Goal: Task Accomplishment & Management: Use online tool/utility

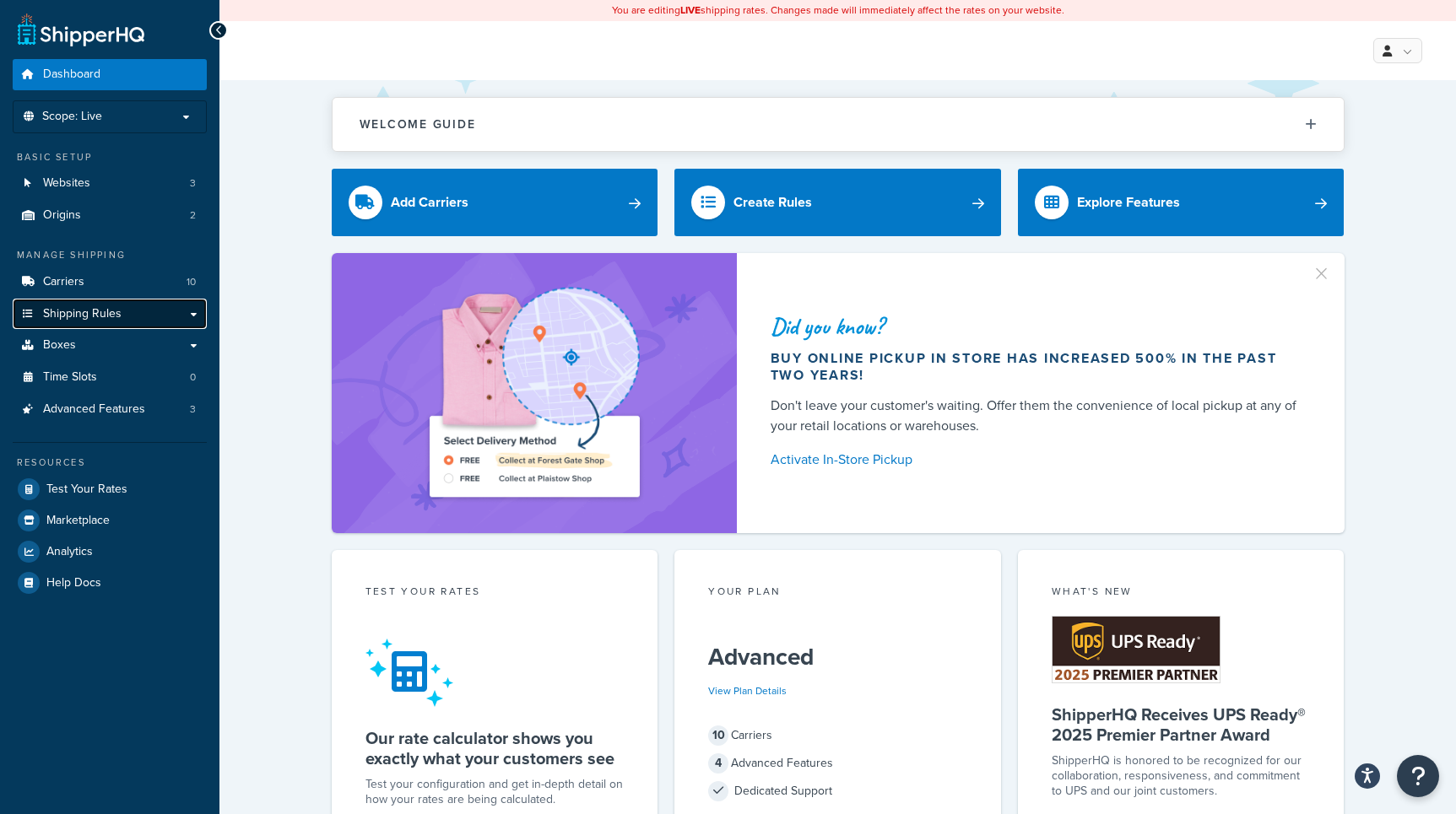
click at [96, 308] on span "Shipping Rules" at bounding box center [82, 315] width 79 height 14
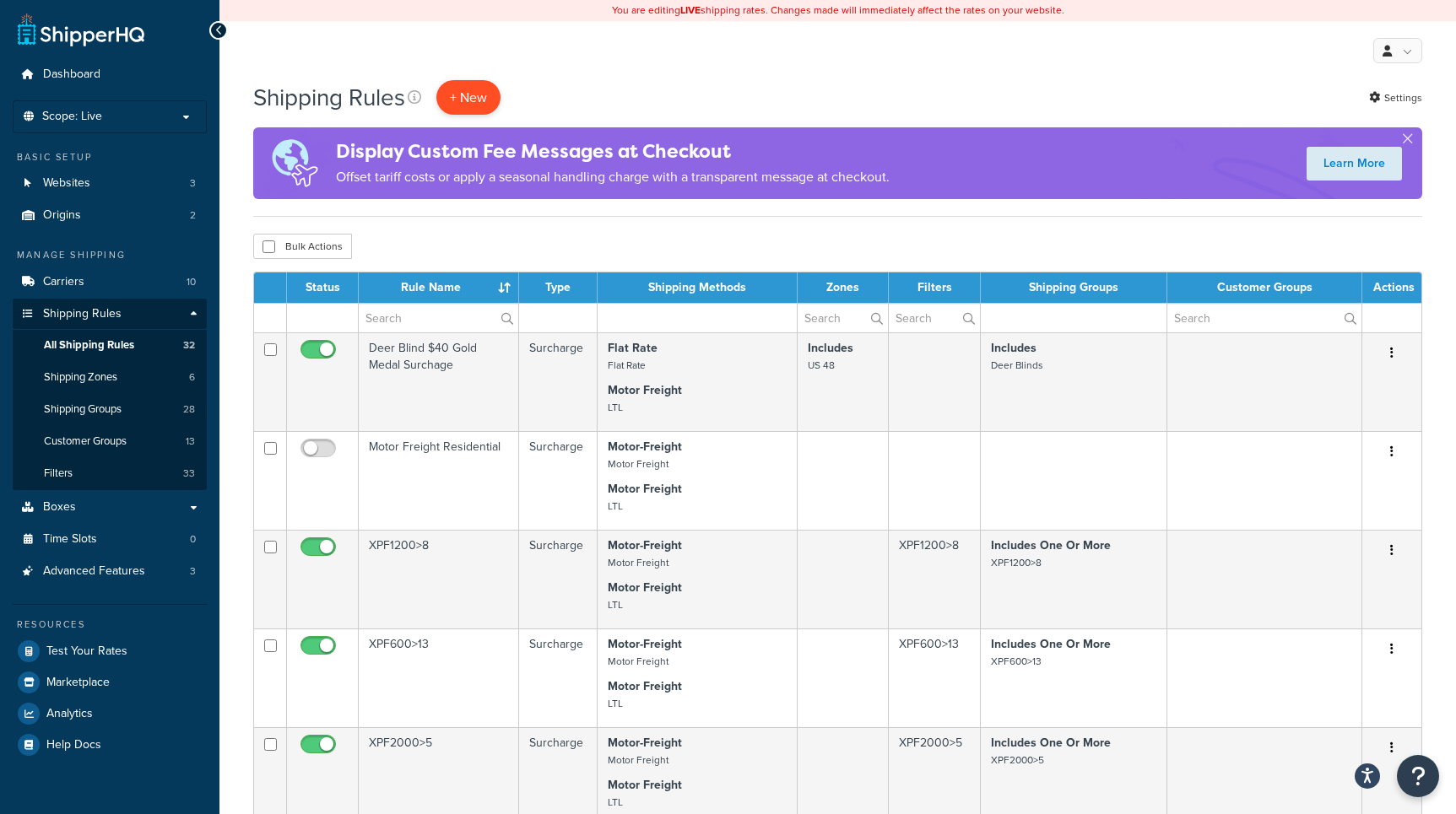
click at [485, 107] on p "+ New" at bounding box center [469, 97] width 65 height 34
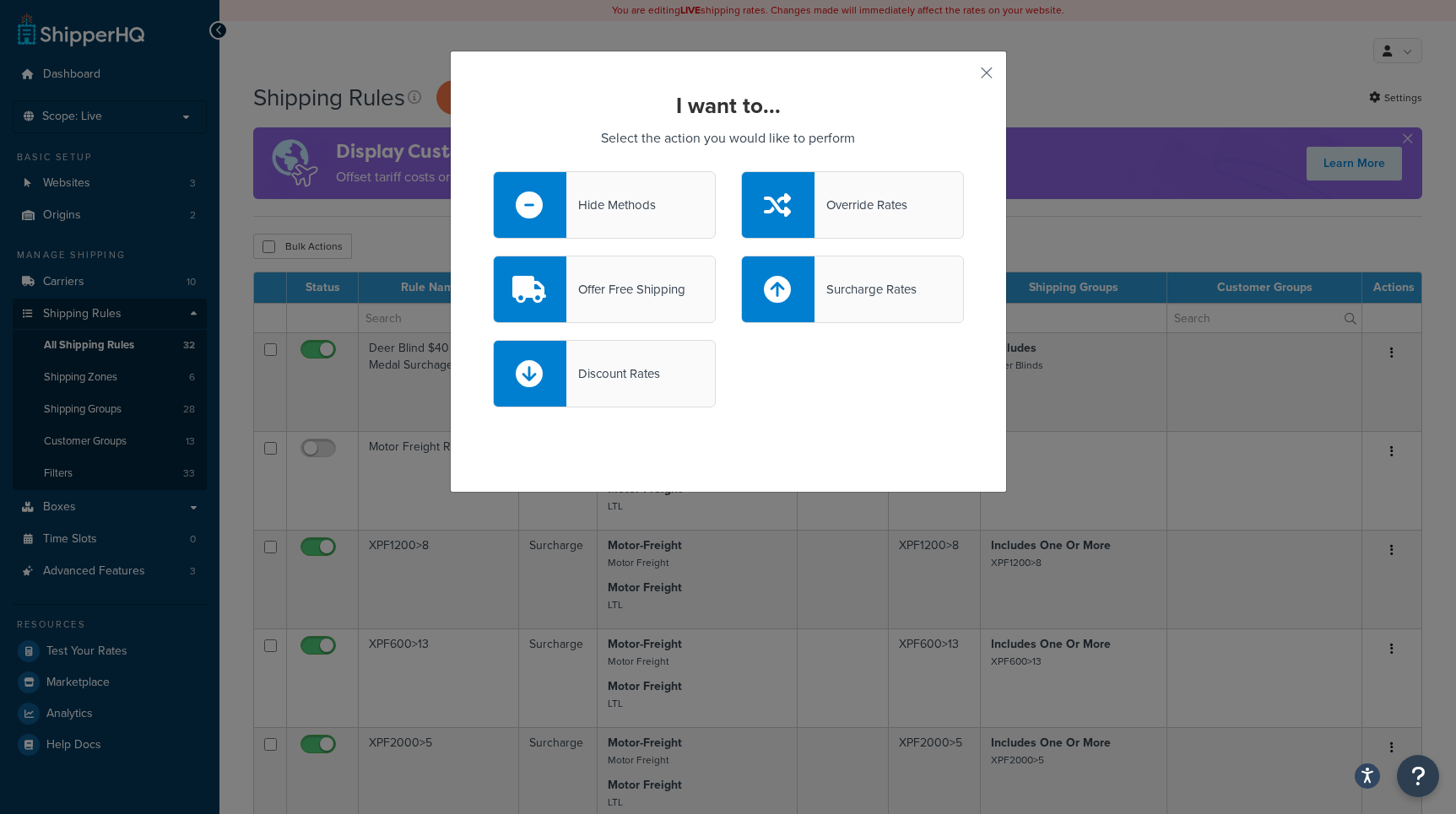
click at [620, 294] on div "Offer Free Shipping" at bounding box center [626, 289] width 119 height 24
click at [0, 0] on input "Offer Free Shipping" at bounding box center [0, 0] width 0 height 0
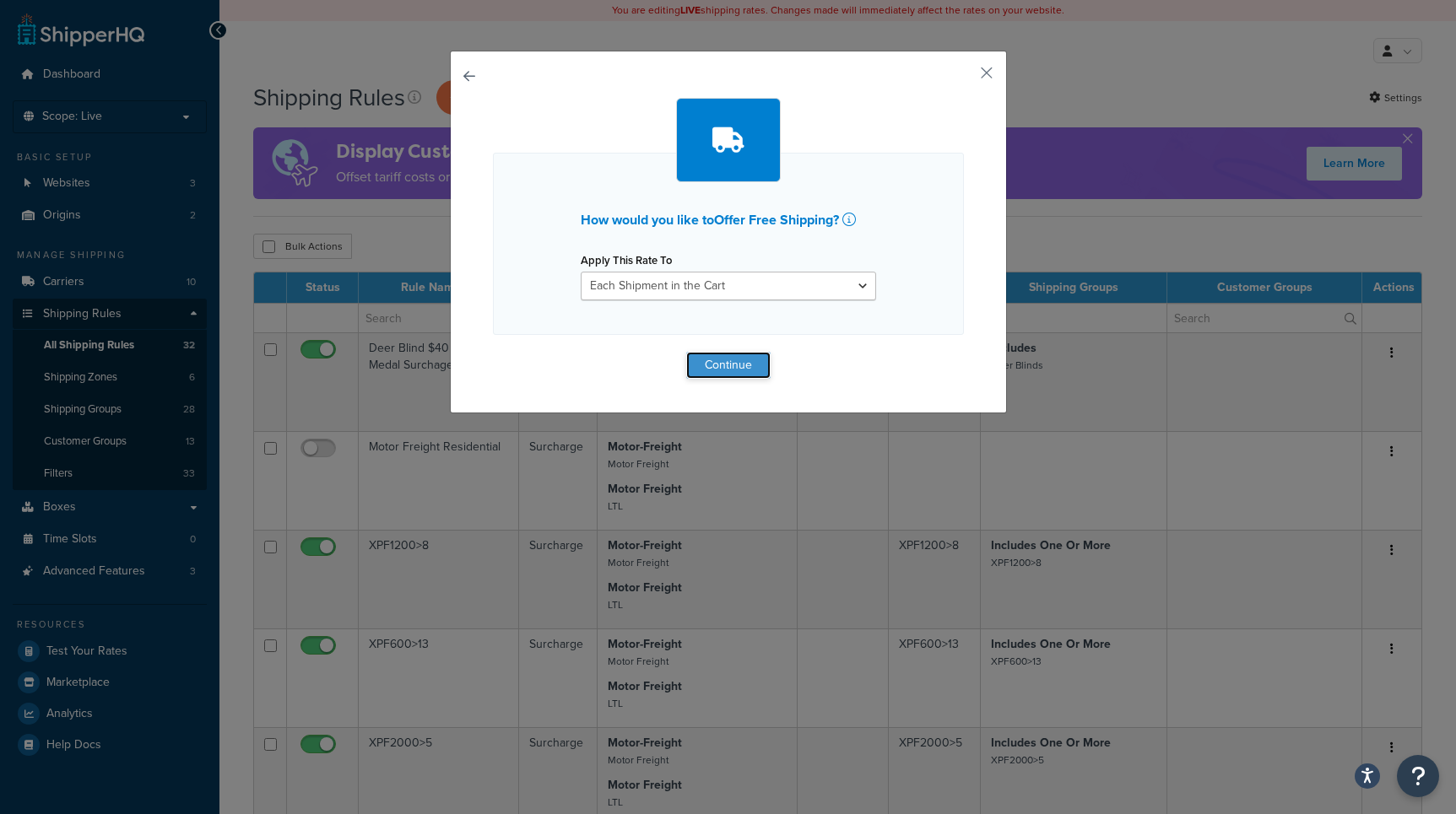
click at [712, 375] on button "Continue" at bounding box center [728, 365] width 84 height 27
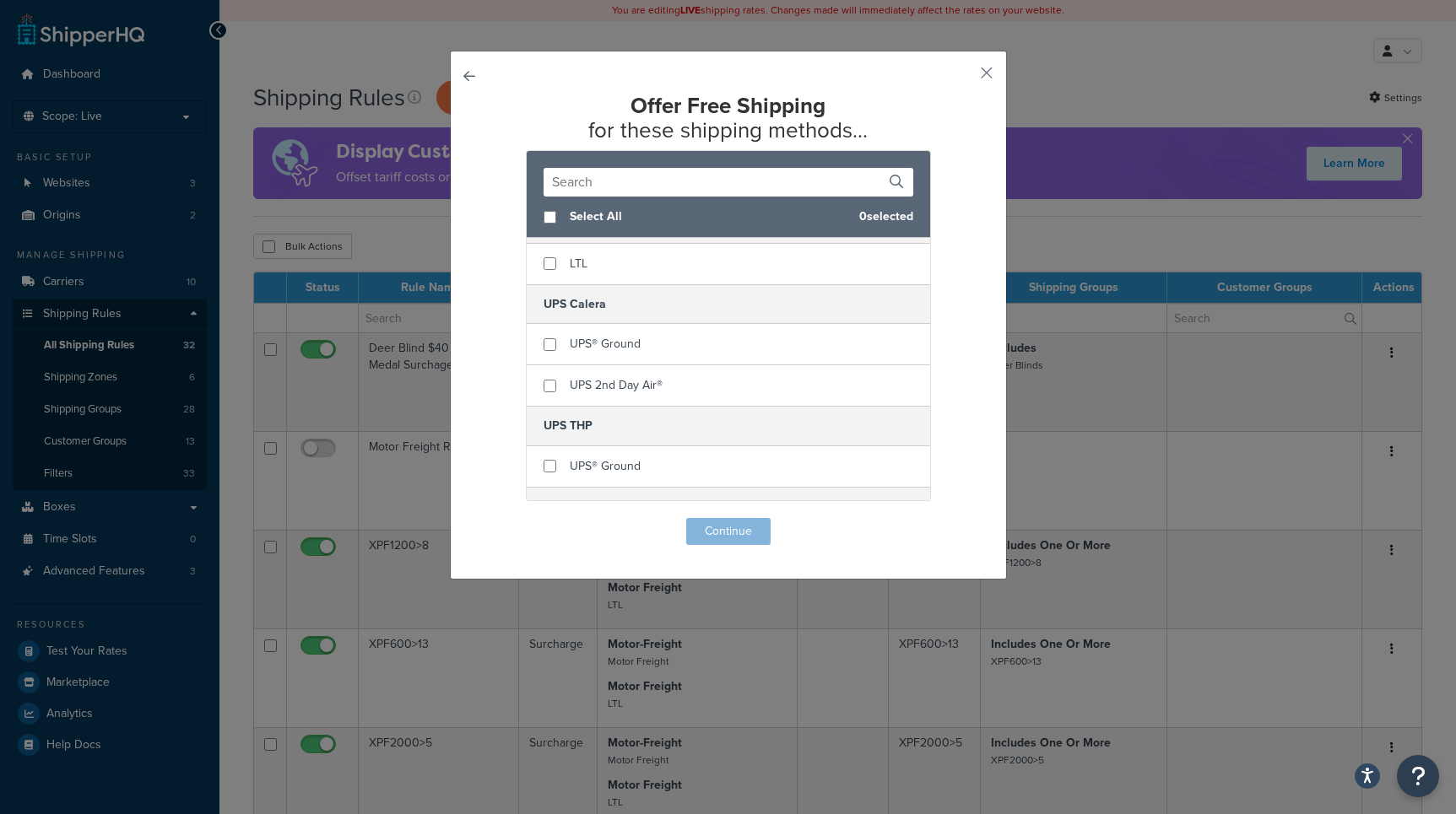
scroll to position [965, 0]
checkbox input "true"
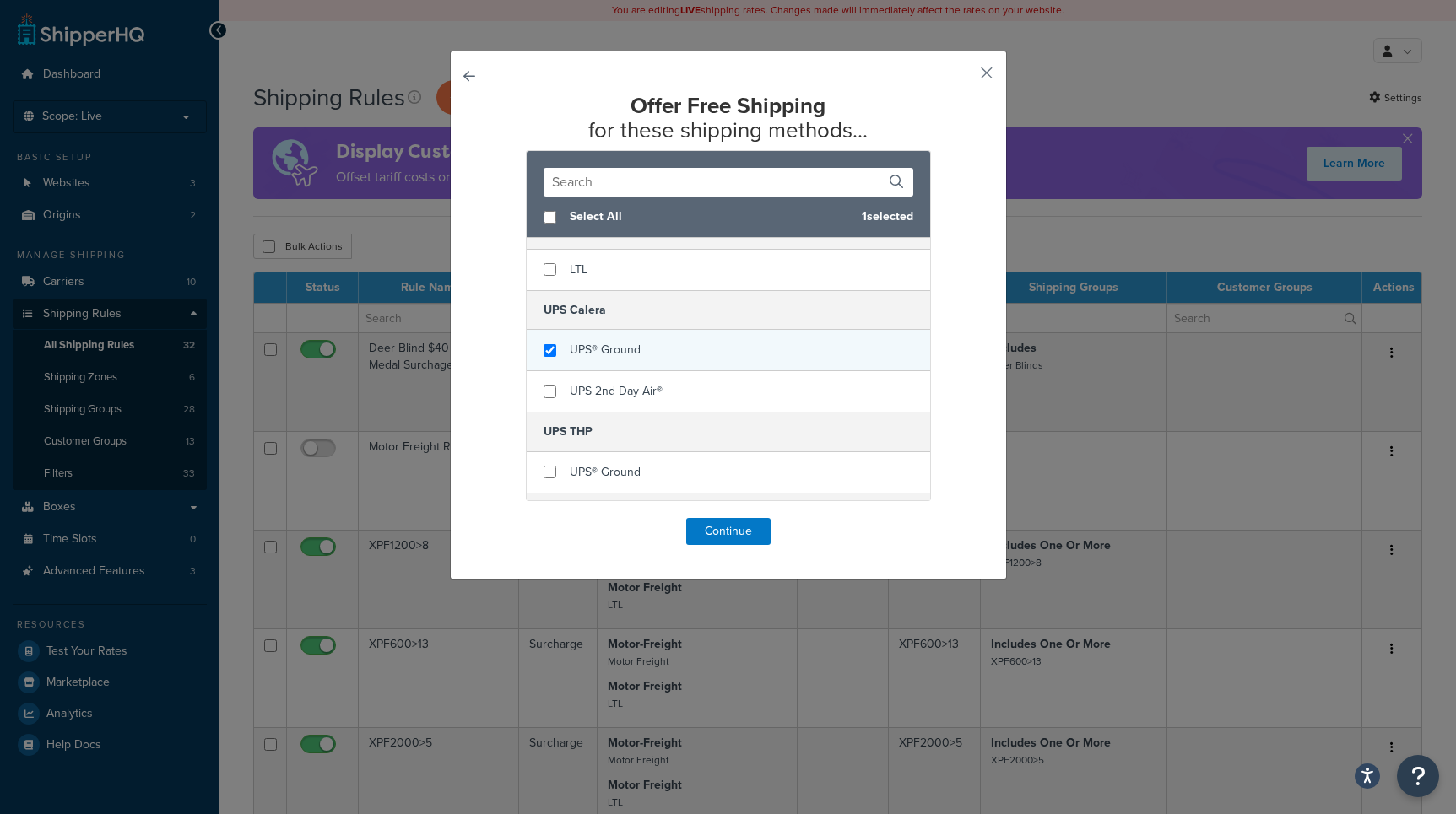
click at [585, 348] on span "UPS® Ground" at bounding box center [605, 350] width 71 height 18
click at [716, 535] on button "Continue" at bounding box center [728, 531] width 84 height 27
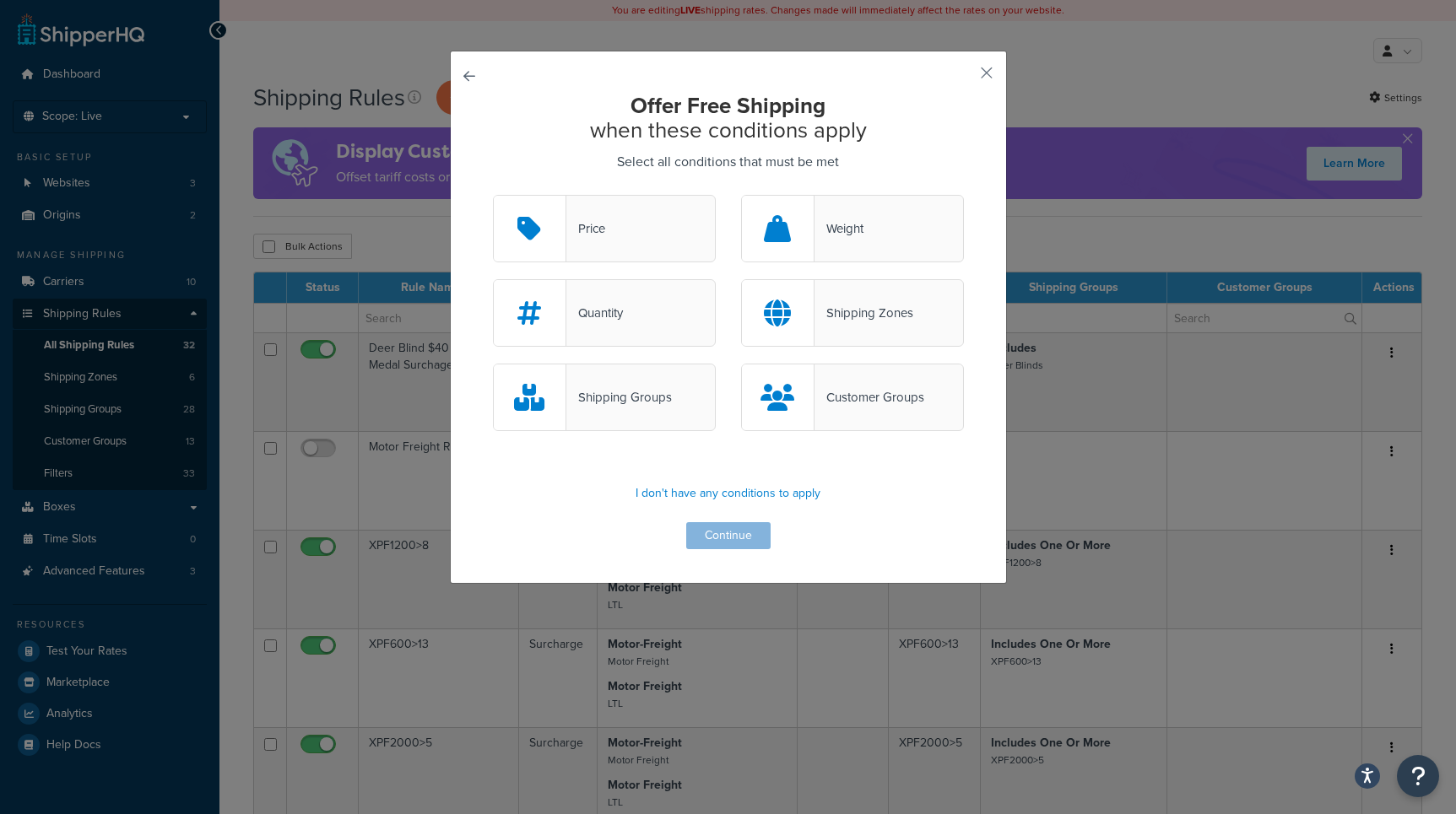
click at [660, 391] on div "Shipping Groups" at bounding box center [619, 397] width 105 height 24
click at [0, 0] on input "Shipping Groups" at bounding box center [0, 0] width 0 height 0
click at [736, 533] on button "Continue" at bounding box center [728, 536] width 84 height 27
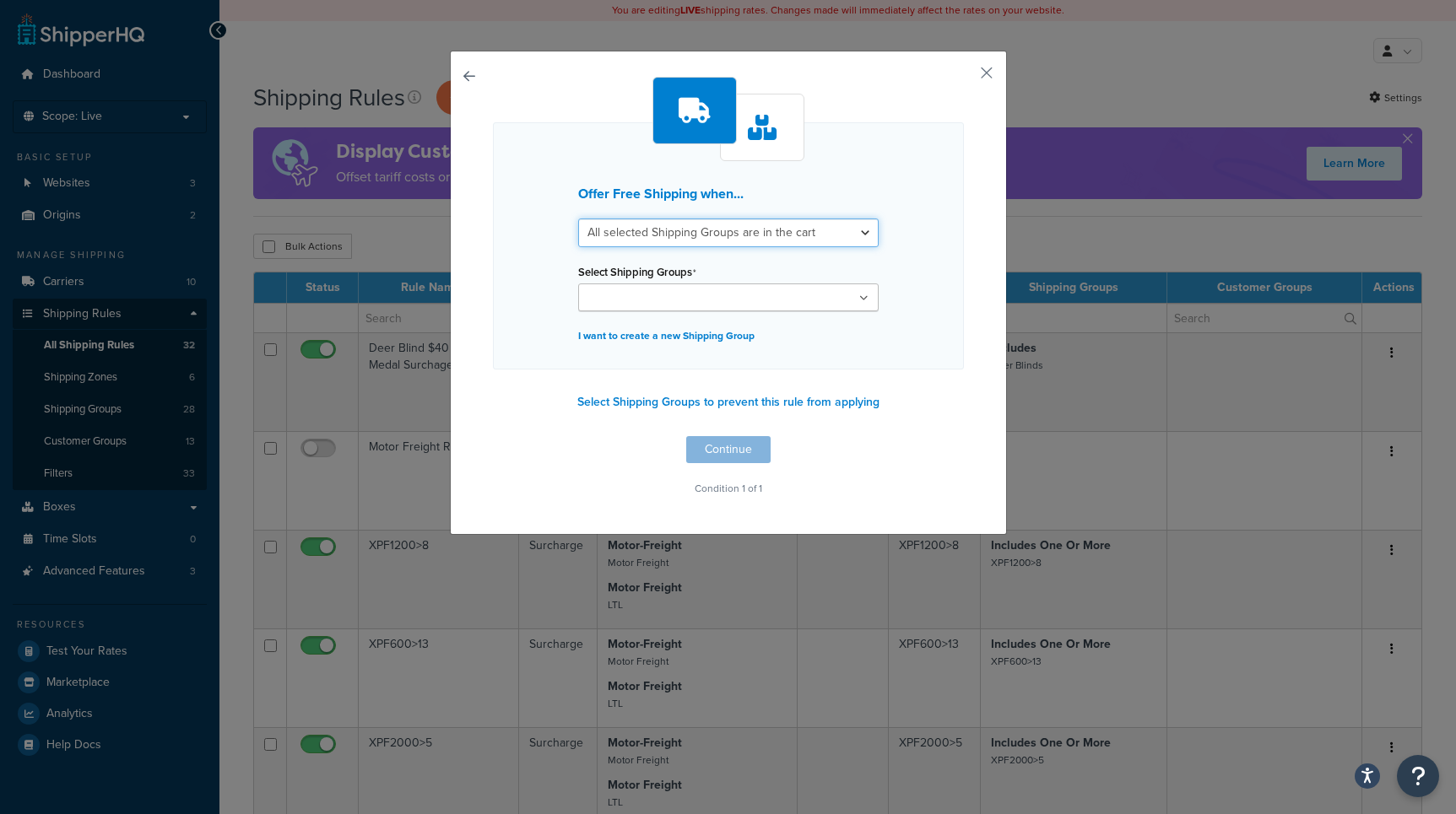
click option "All selected Shipping Groups are in the cart" at bounding box center [0, 0] width 0 height 0
select select "any"
click option "Any selected Shipping Groups are in the cart" at bounding box center [0, 0] width 0 height 0
click at [644, 295] on input "Select Shipping Groups" at bounding box center [658, 298] width 149 height 19
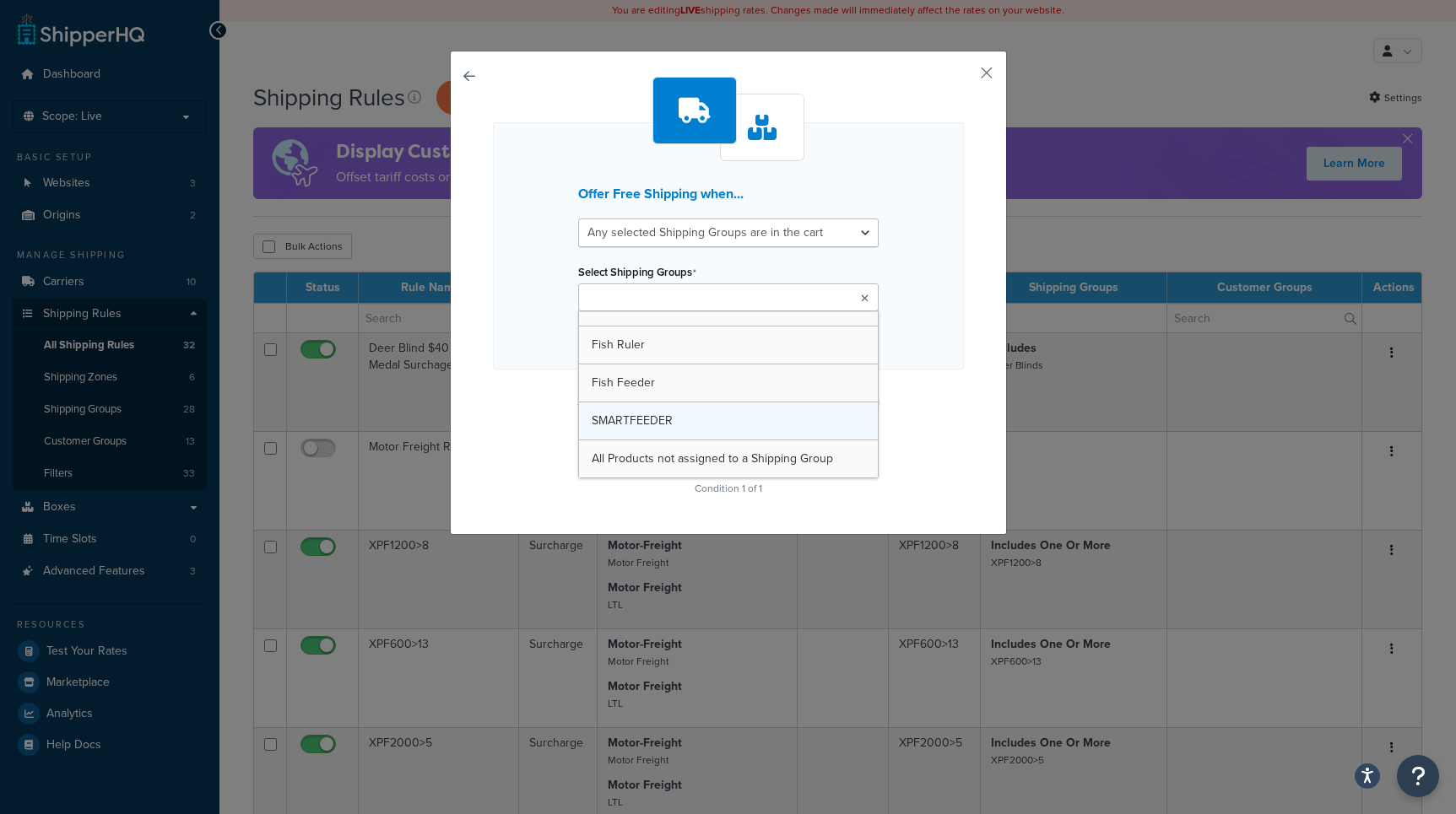
scroll to position [857, 0]
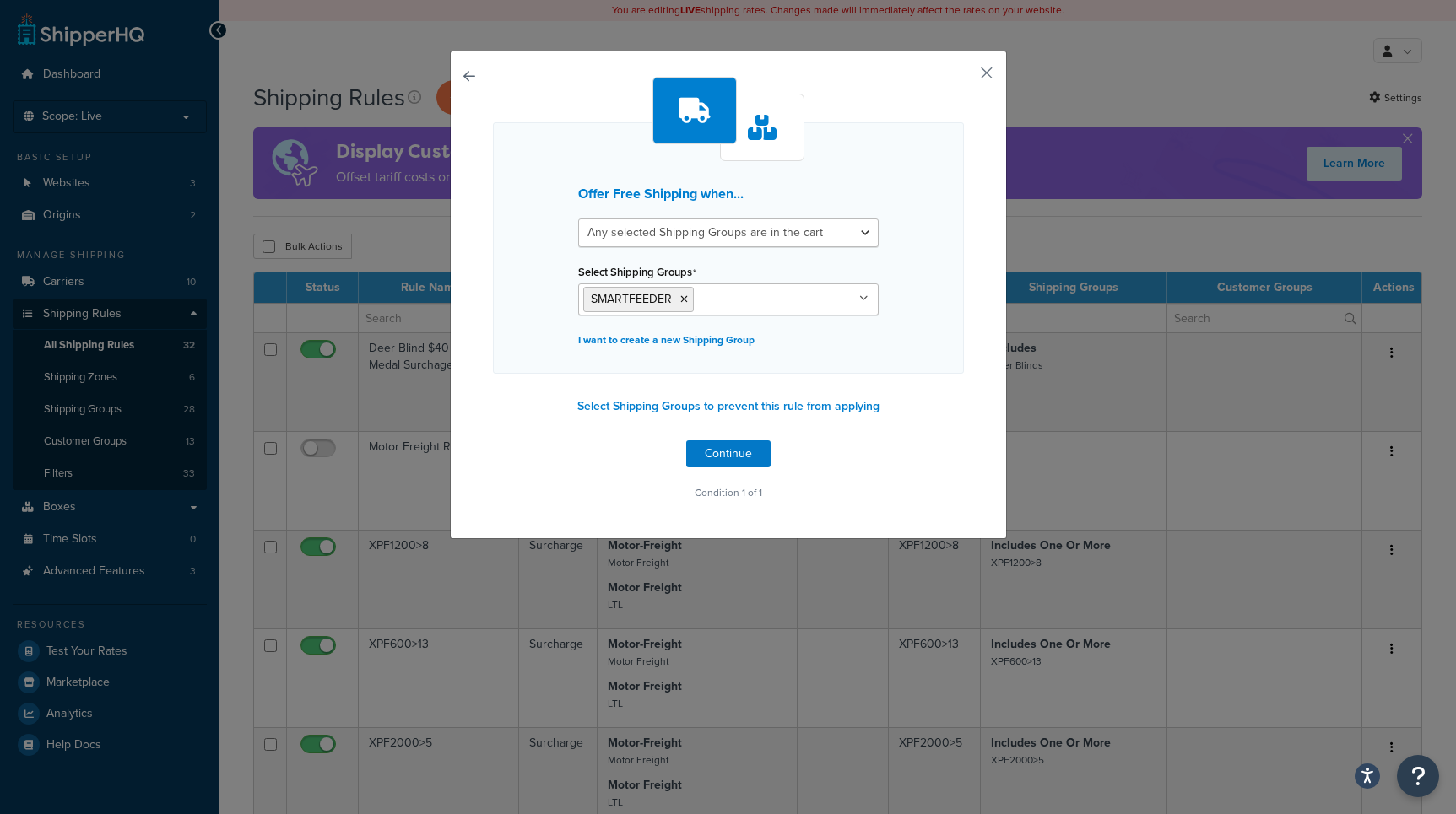
click at [447, 283] on div "Offer Free Shipping when... All selected Shipping Groups are in the cart Any se…" at bounding box center [728, 407] width 1456 height 814
click at [718, 468] on button "Continue" at bounding box center [728, 453] width 84 height 27
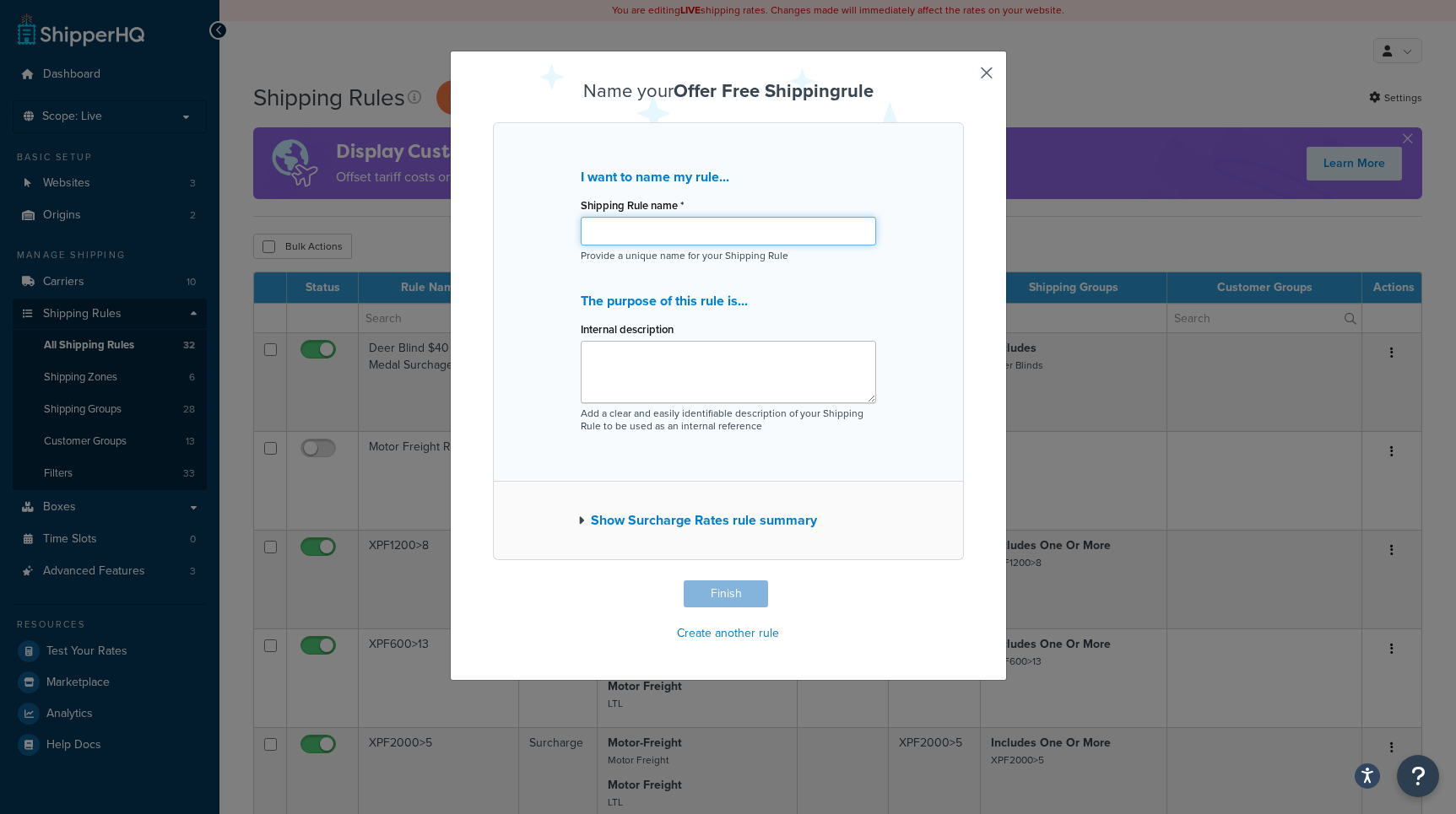
click at [654, 234] on input "Shipping Rule name *" at bounding box center [728, 231] width 295 height 28
type input "Smartfeeder Free Shipping"
click at [735, 591] on button "Finish" at bounding box center [725, 594] width 84 height 27
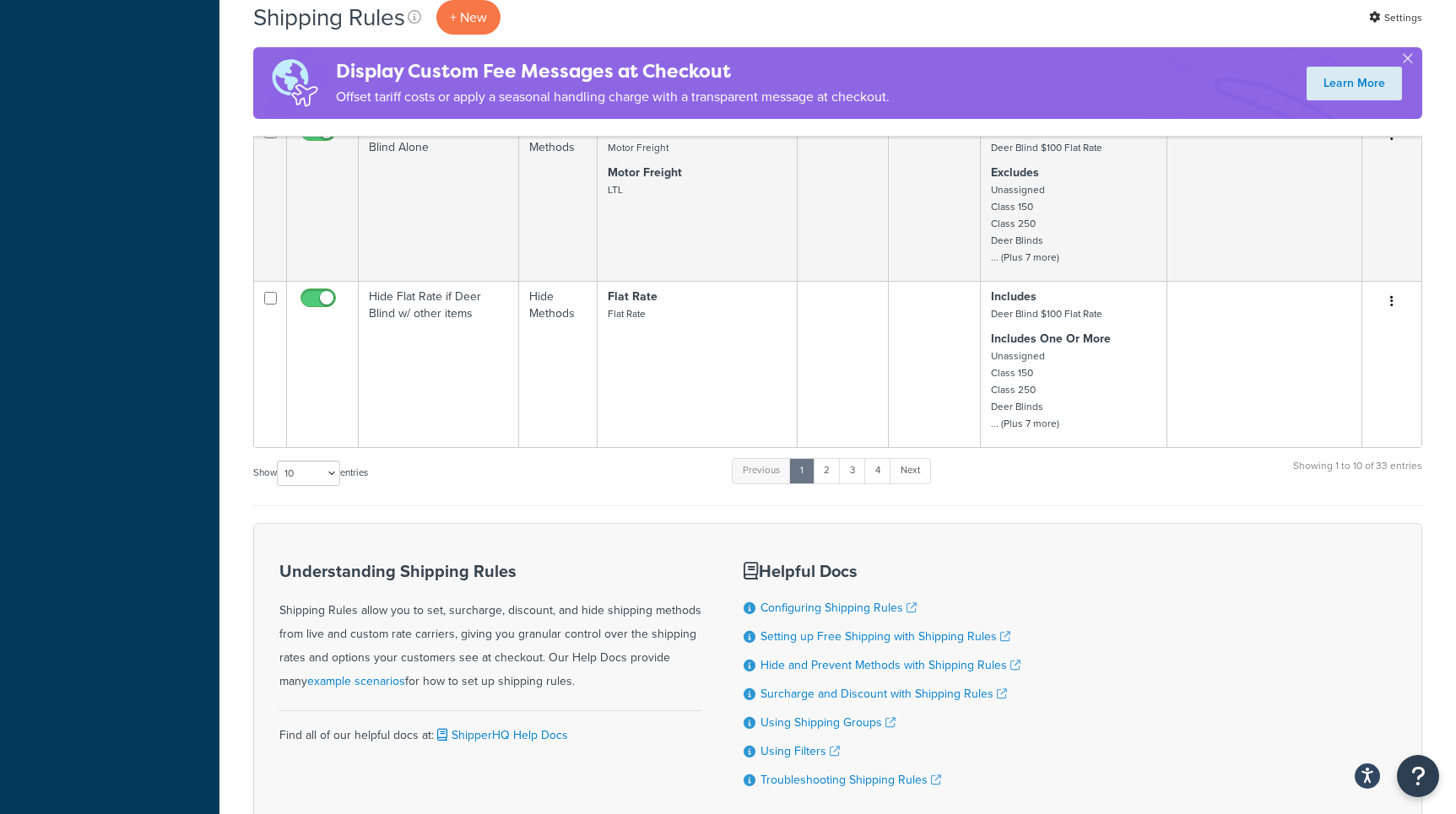
scroll to position [1087, 0]
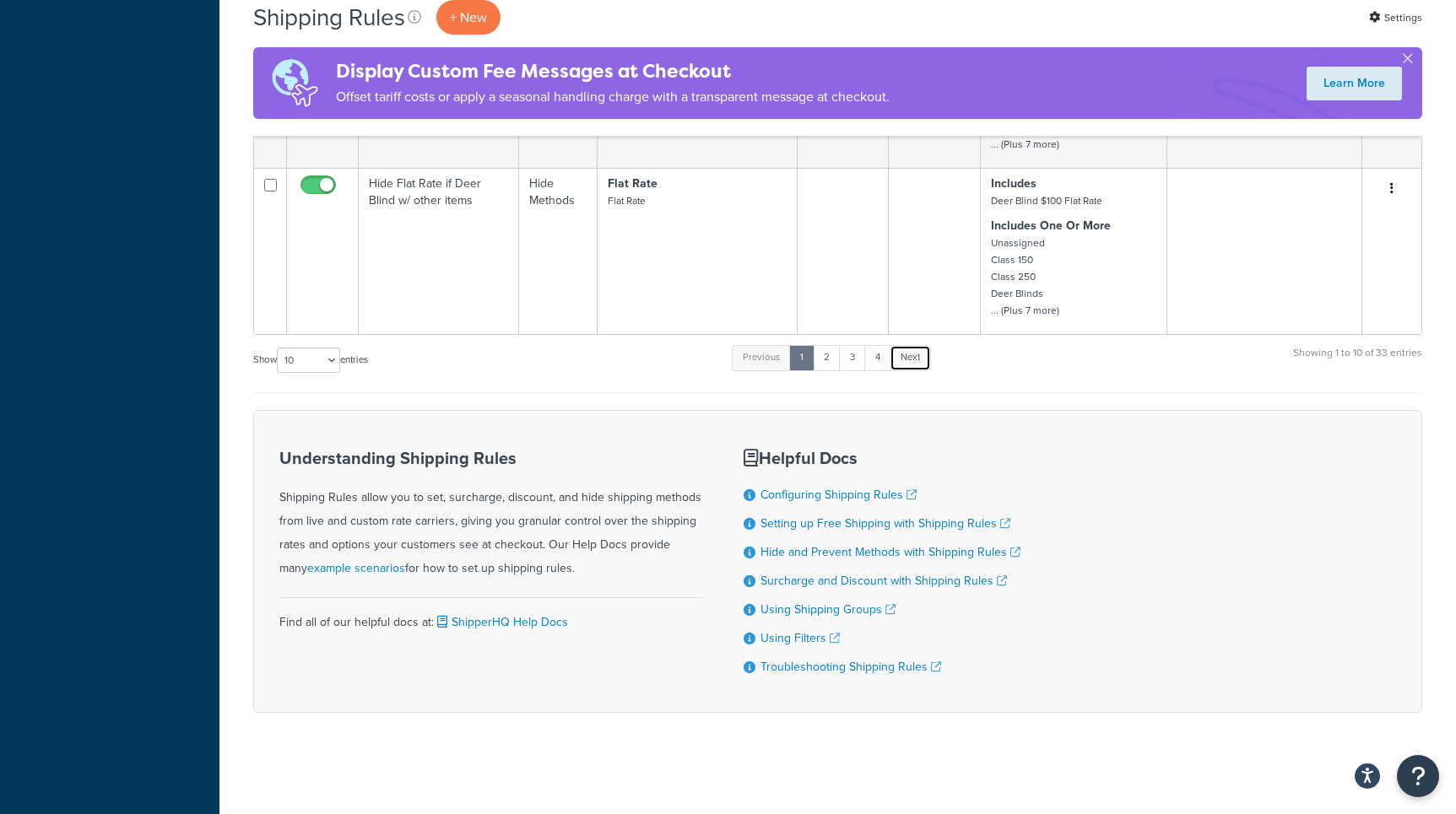
click at [911, 351] on link "Next" at bounding box center [910, 358] width 42 height 26
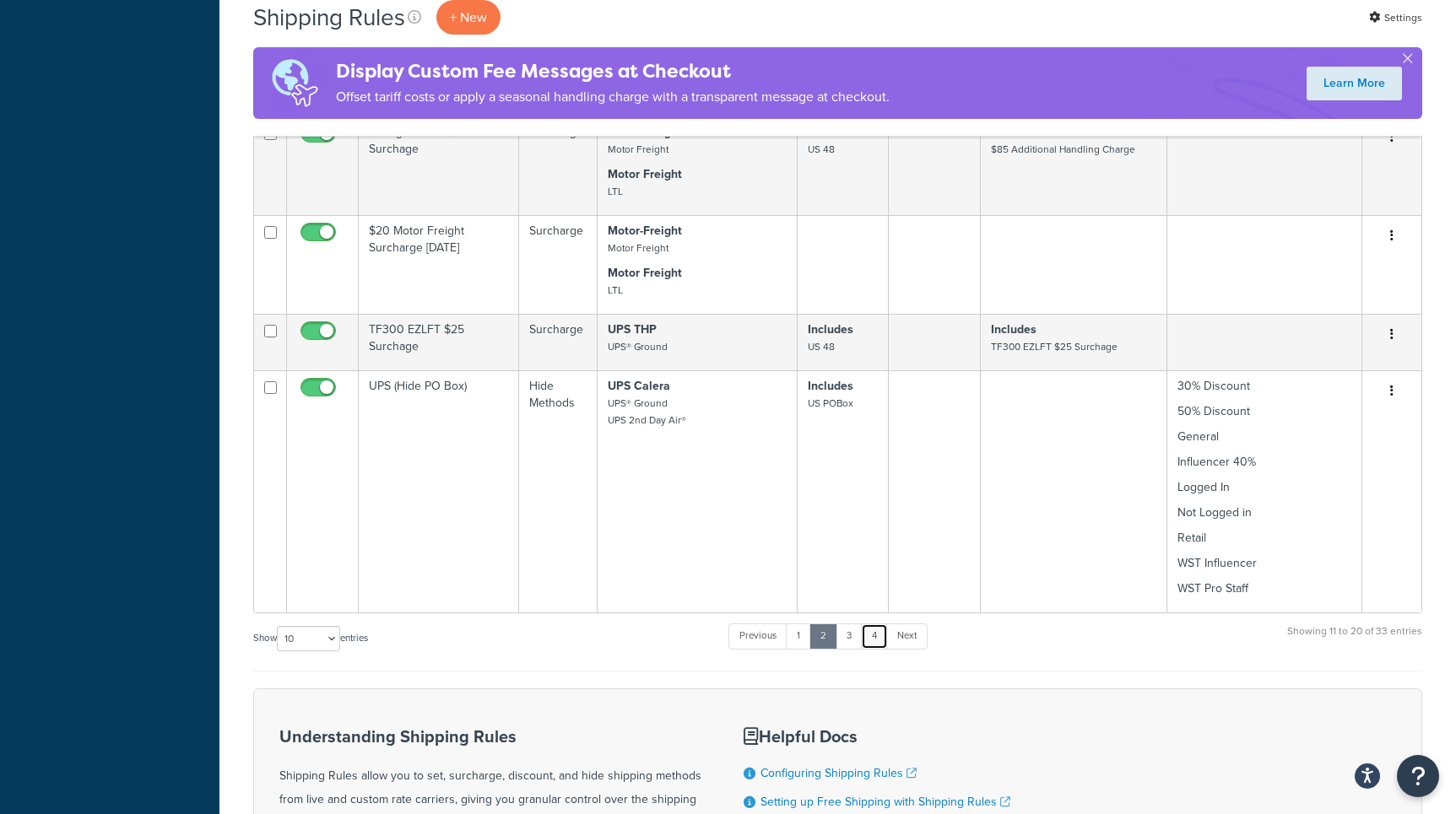
click at [878, 624] on link "4" at bounding box center [874, 636] width 27 height 26
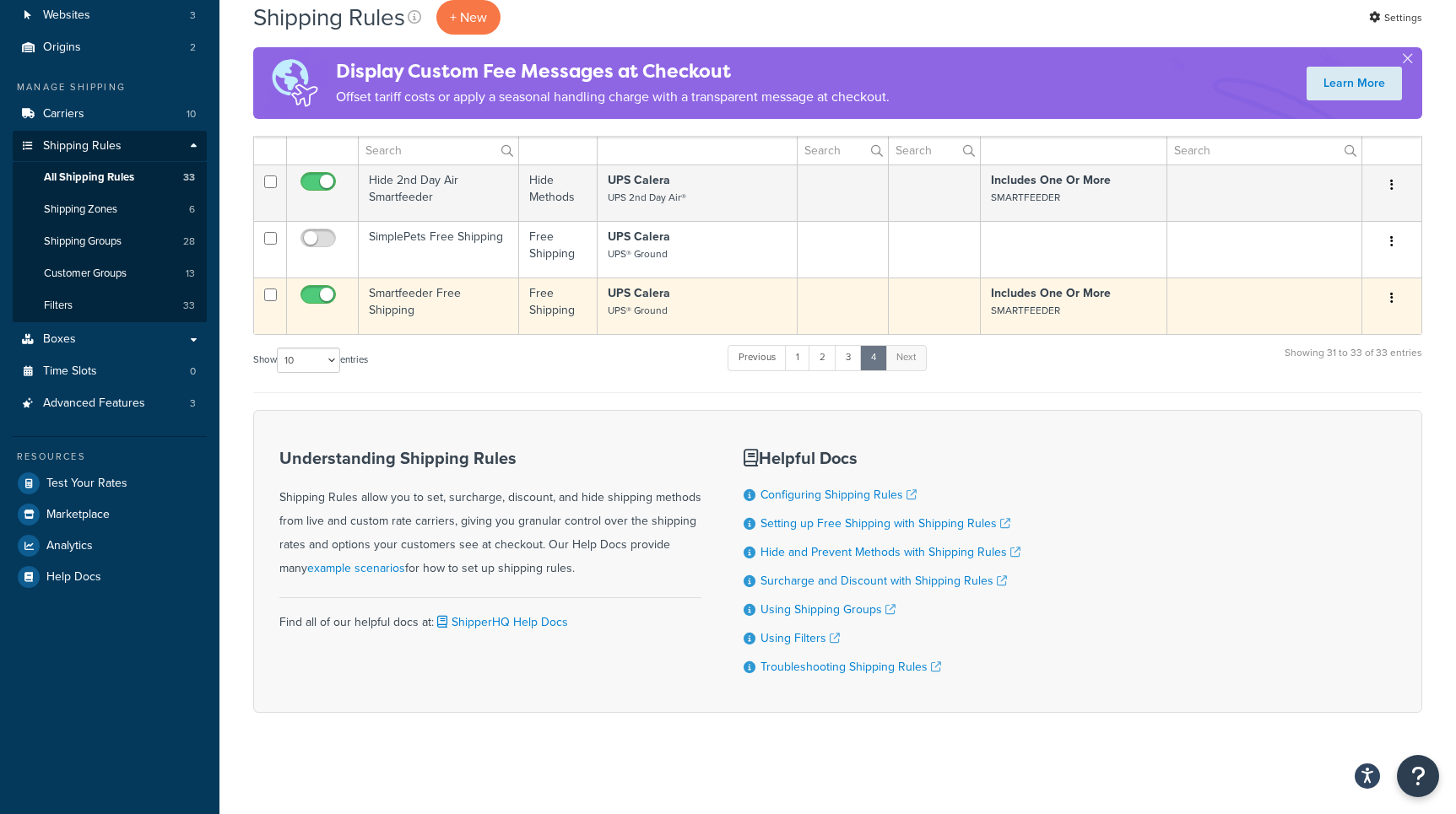
scroll to position [127, 0]
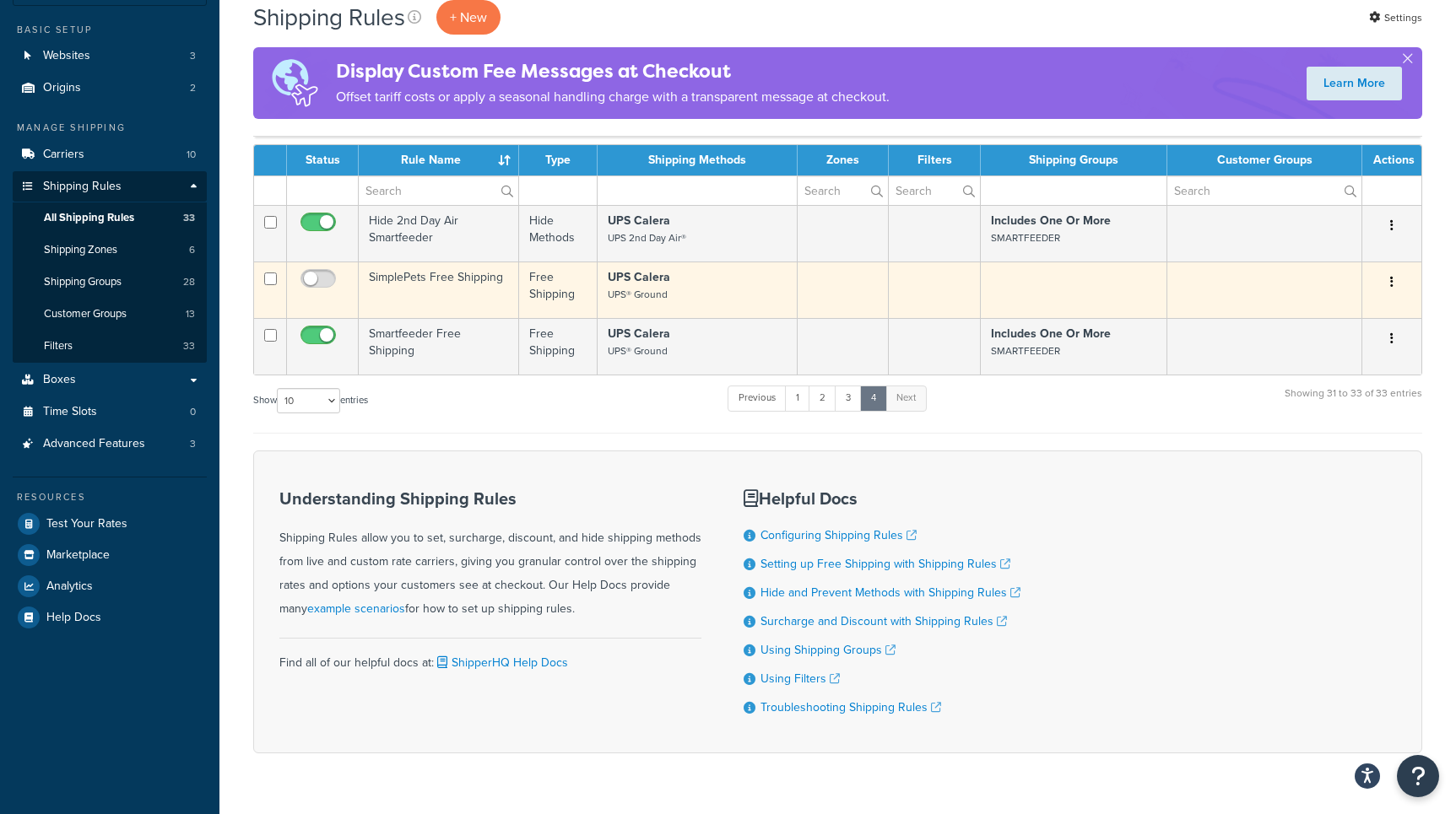
click at [721, 301] on p "UPS Calera UPS® Ground" at bounding box center [697, 286] width 179 height 34
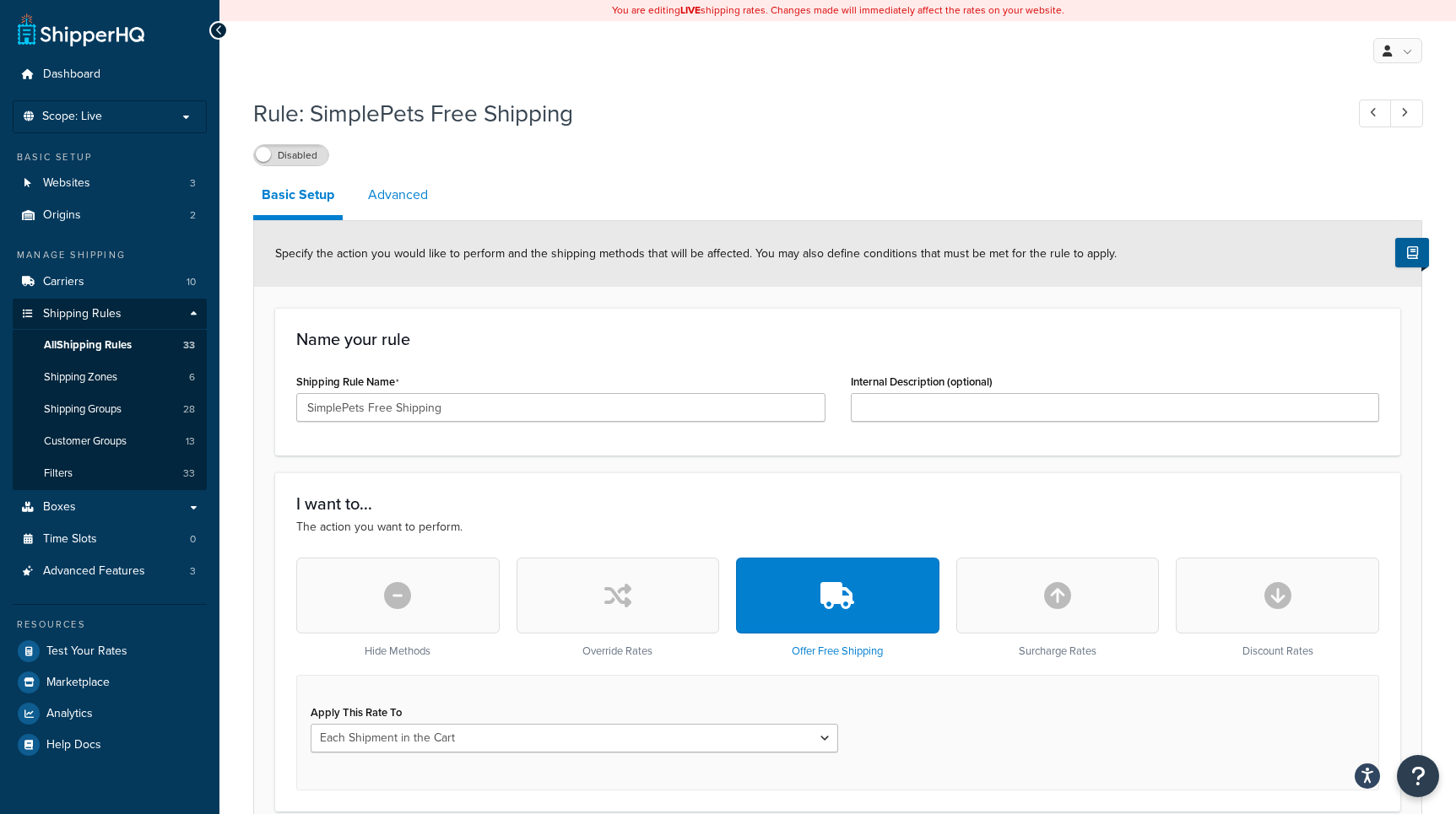
click at [398, 205] on link "Advanced" at bounding box center [398, 195] width 77 height 41
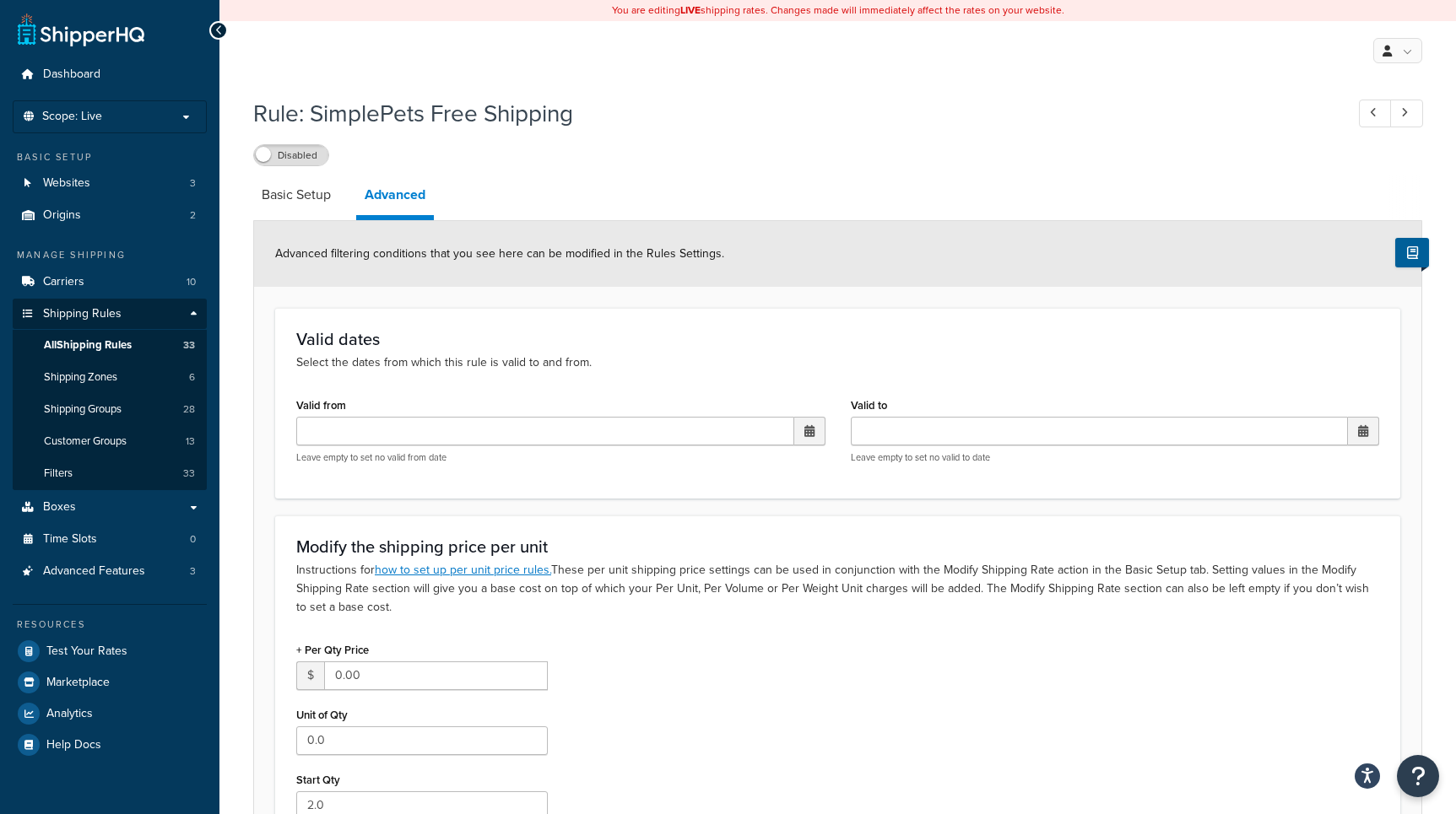
click at [309, 201] on link "Basic Setup" at bounding box center [295, 195] width 86 height 41
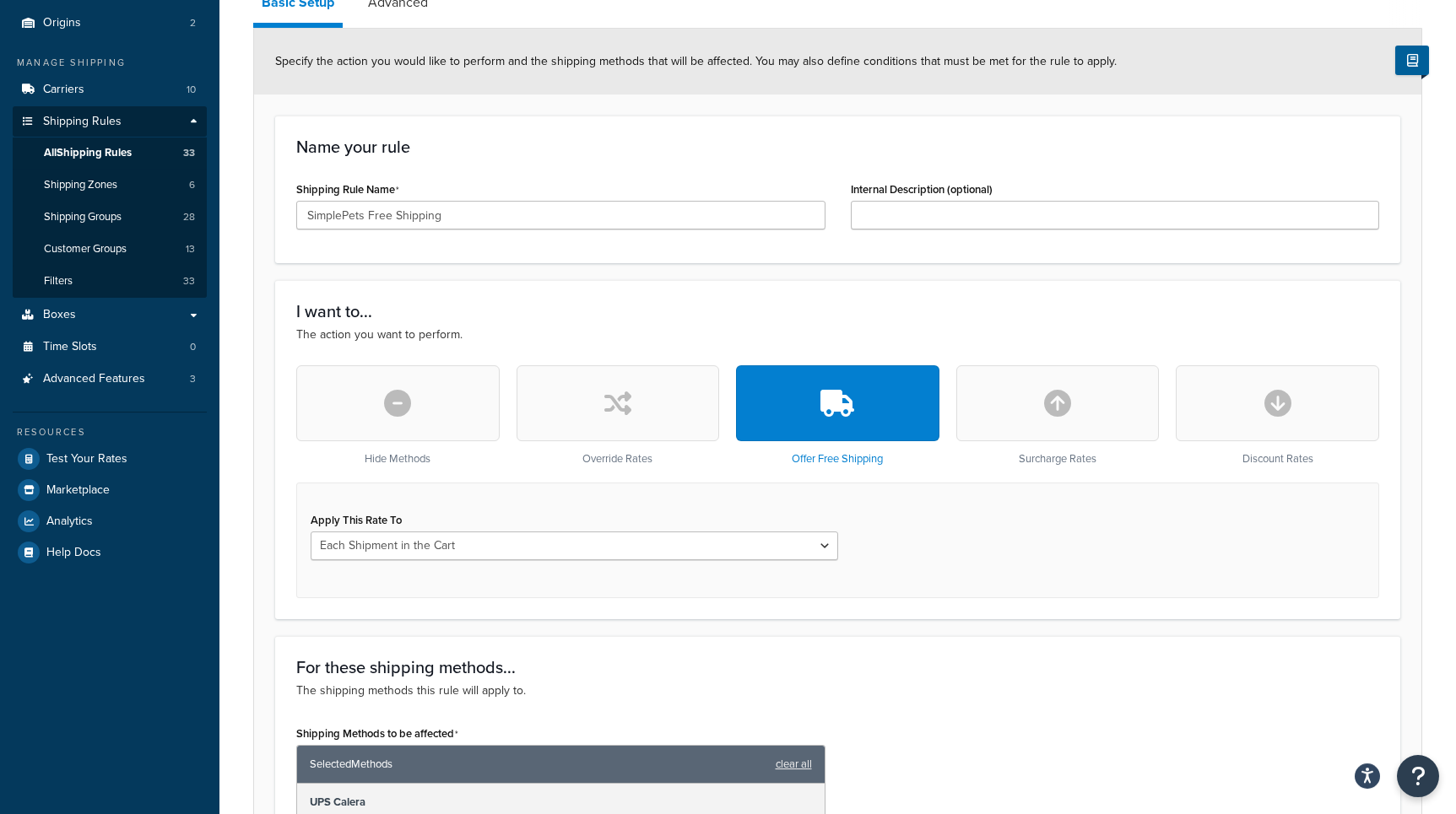
scroll to position [123, 0]
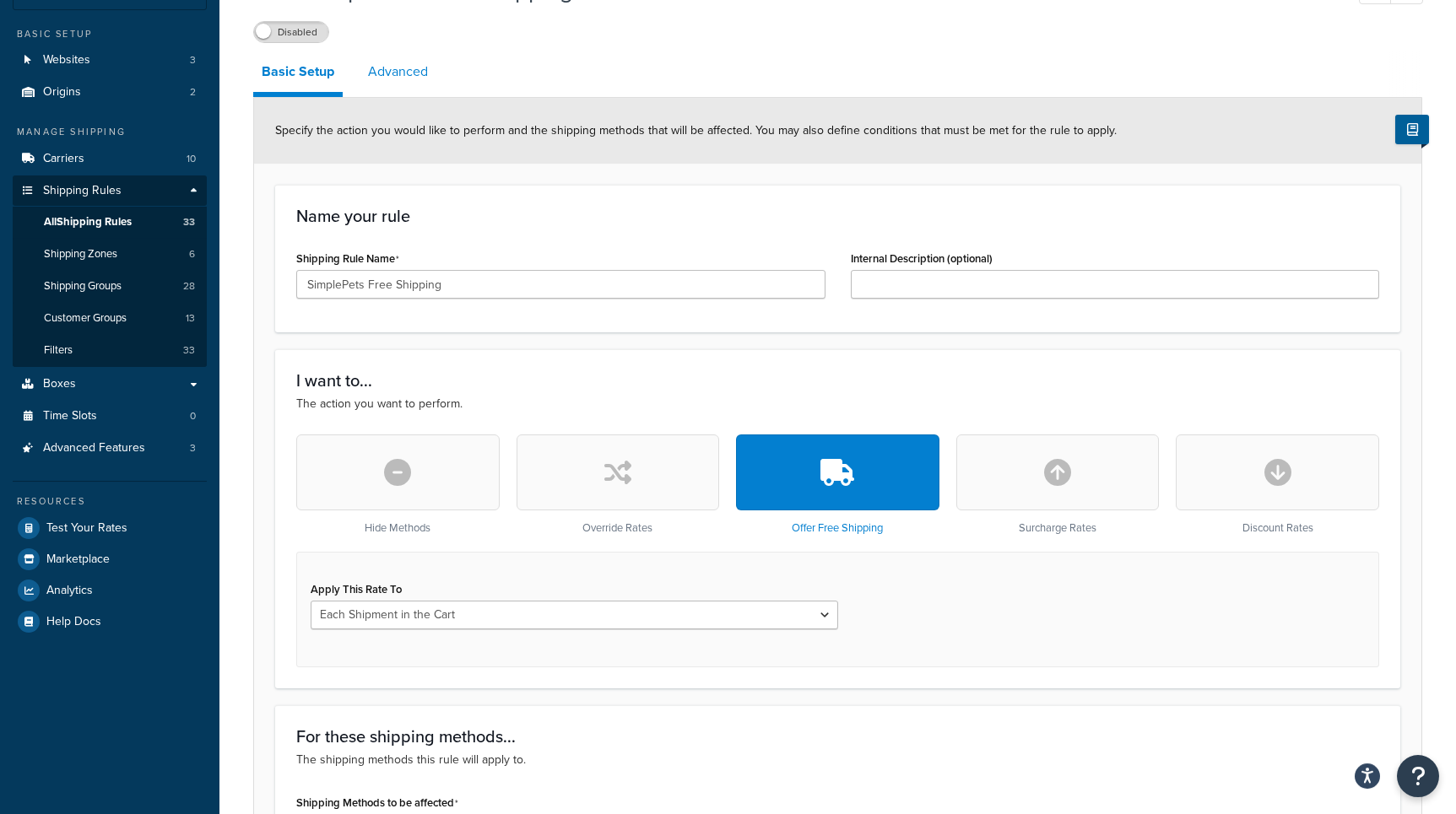
click at [395, 85] on link "Advanced" at bounding box center [398, 72] width 77 height 41
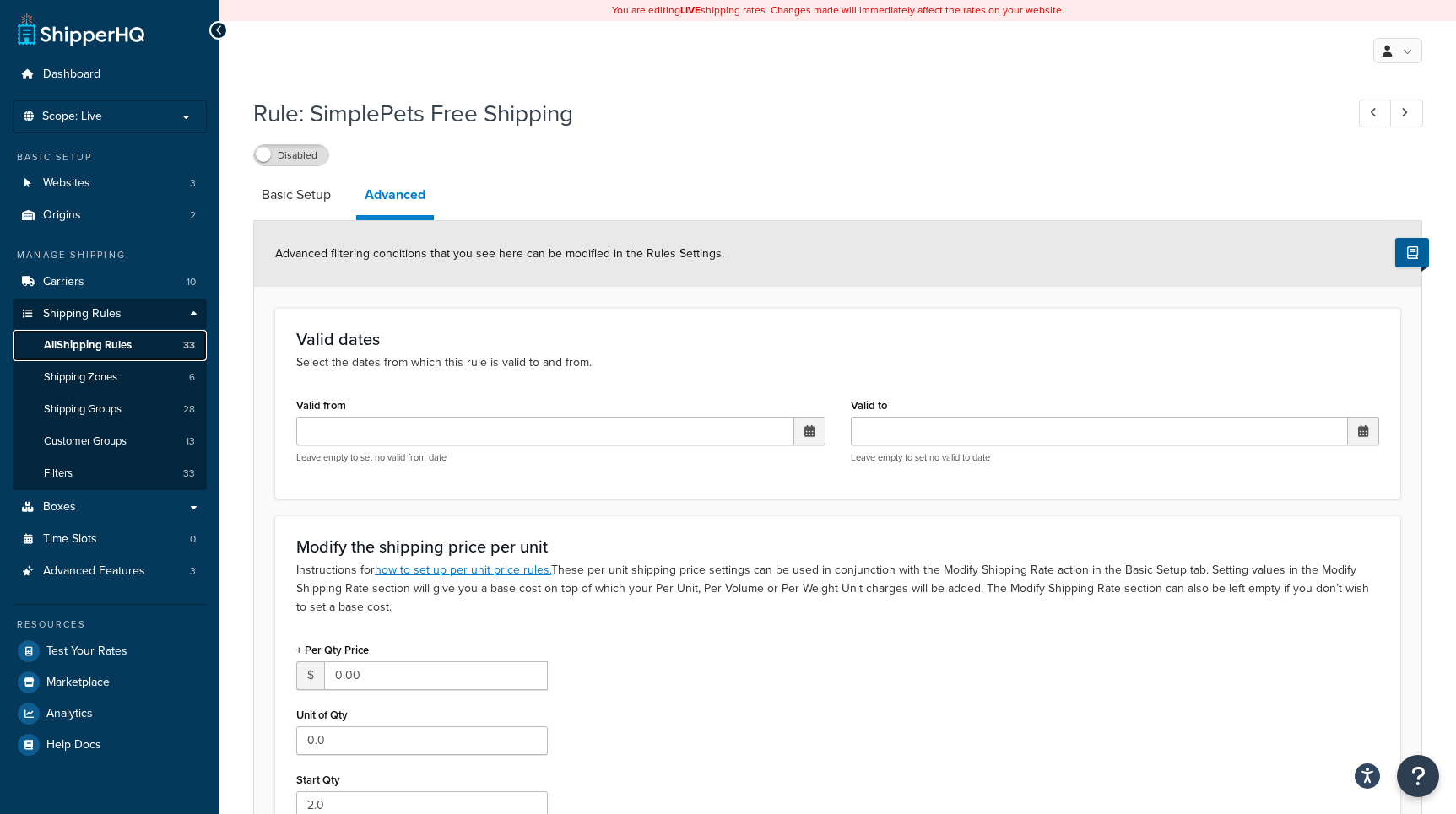
click at [120, 350] on span "All Shipping Rules" at bounding box center [88, 346] width 88 height 14
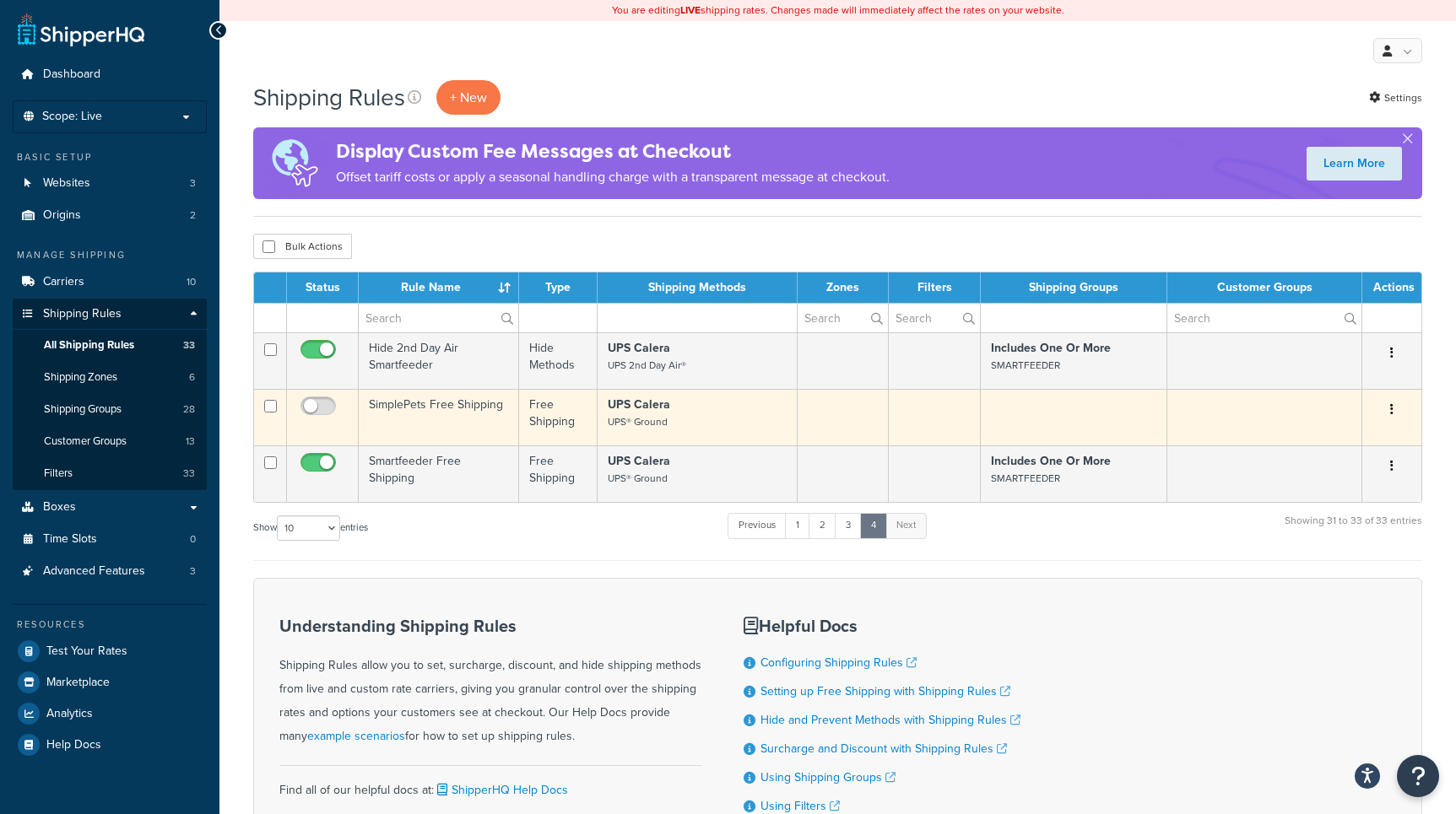
click at [1391, 415] on icon "button" at bounding box center [1392, 408] width 4 height 11
click at [1326, 518] on link "Delete" at bounding box center [1336, 511] width 133 height 34
